Goal: Task Accomplishment & Management: Use online tool/utility

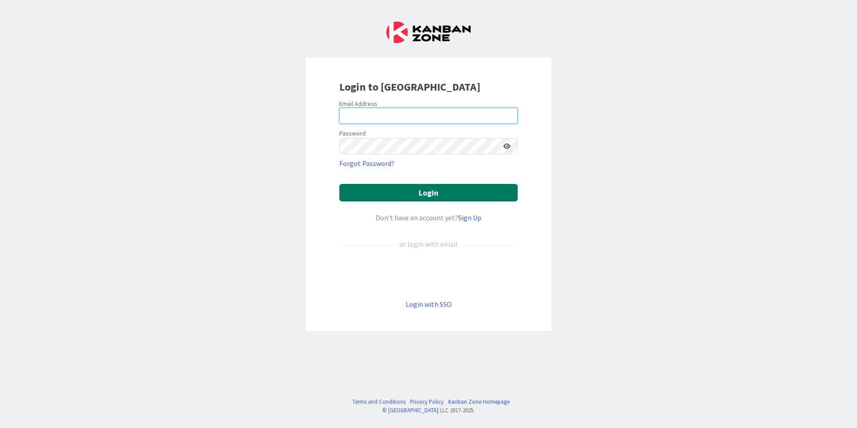
type input "[EMAIL_ADDRESS][DOMAIN_NAME]"
click at [406, 190] on button "Login" at bounding box center [428, 192] width 178 height 17
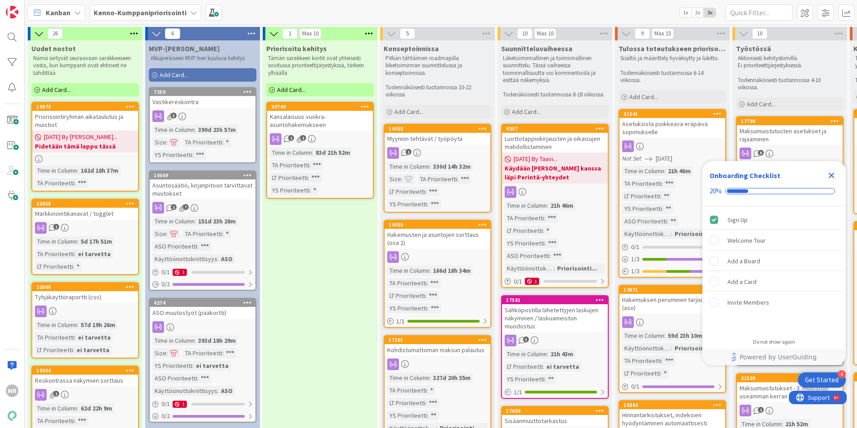
click at [830, 174] on icon "Close Checklist" at bounding box center [832, 176] width 6 height 6
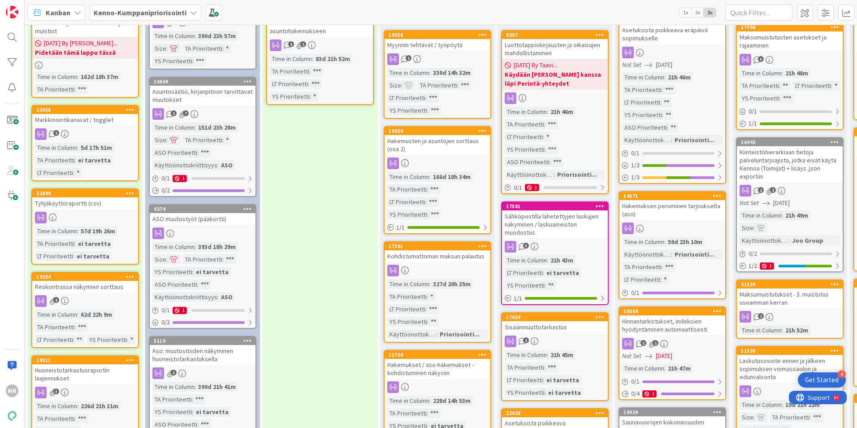
scroll to position [134, 0]
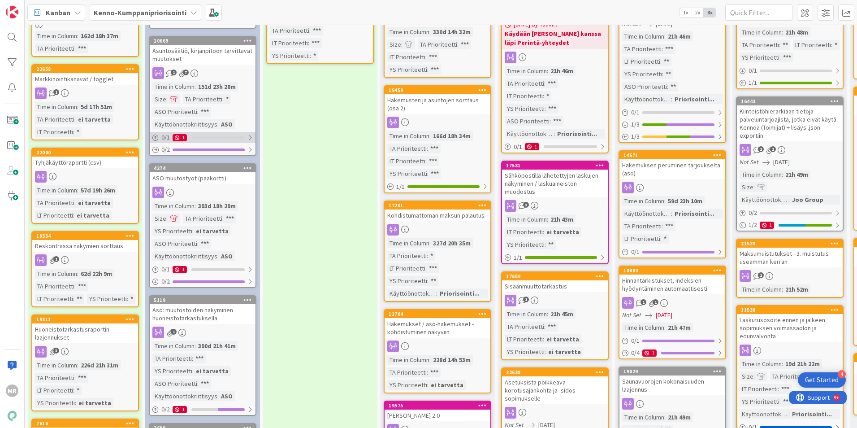
click at [250, 135] on div at bounding box center [249, 137] width 5 height 7
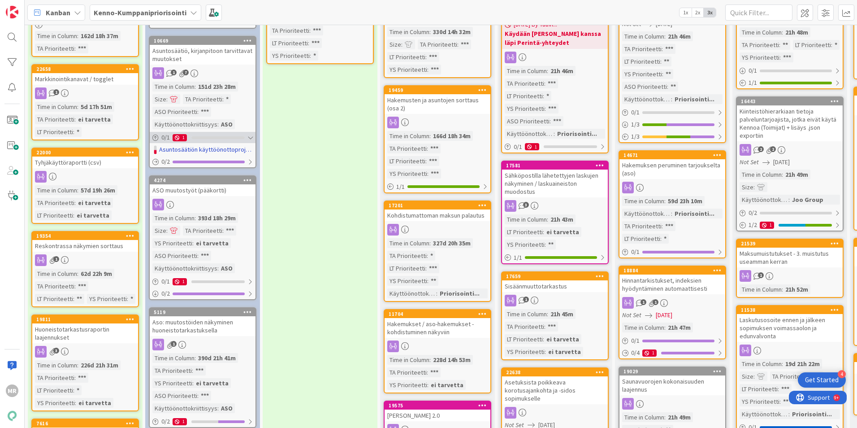
click at [249, 138] on div at bounding box center [249, 137] width 5 height 7
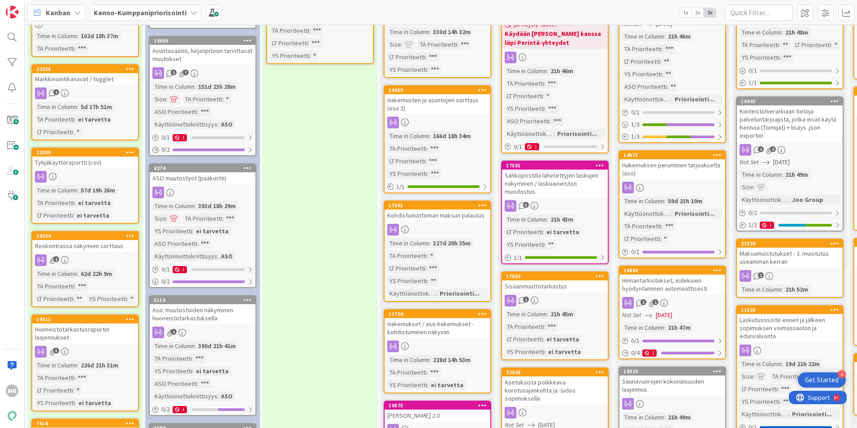
scroll to position [0, 0]
